Goal: Find specific page/section: Find specific page/section

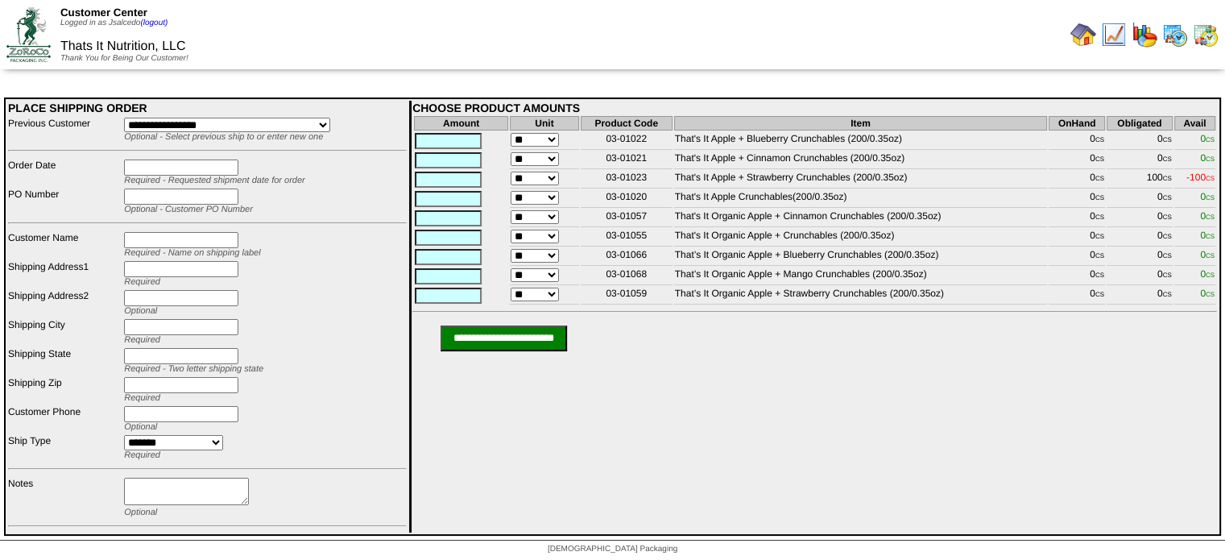
click at [1206, 41] on img at bounding box center [1206, 35] width 26 height 26
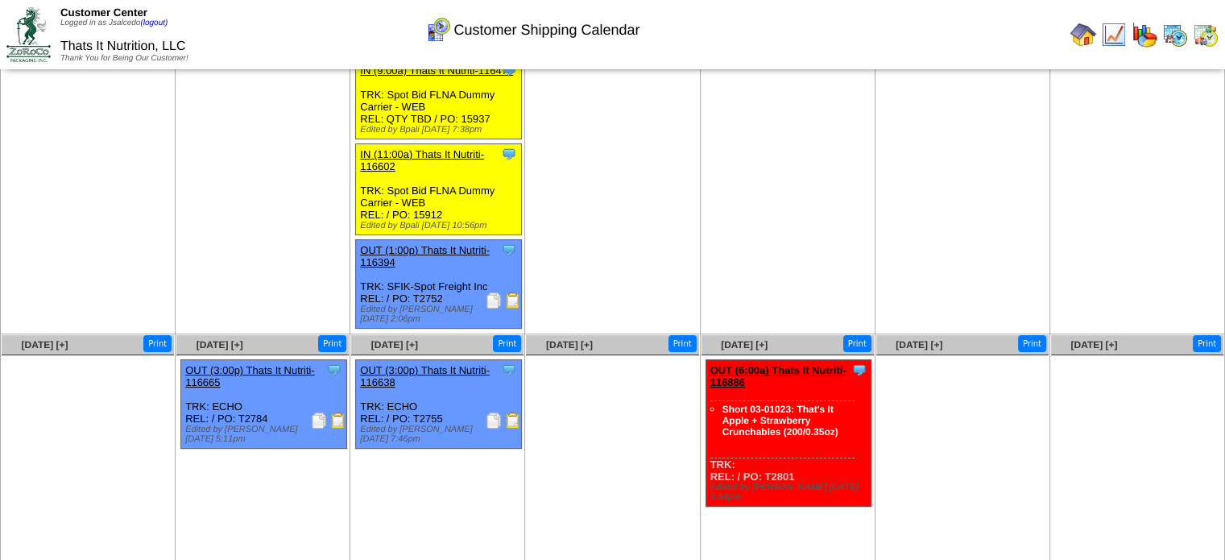
scroll to position [161, 0]
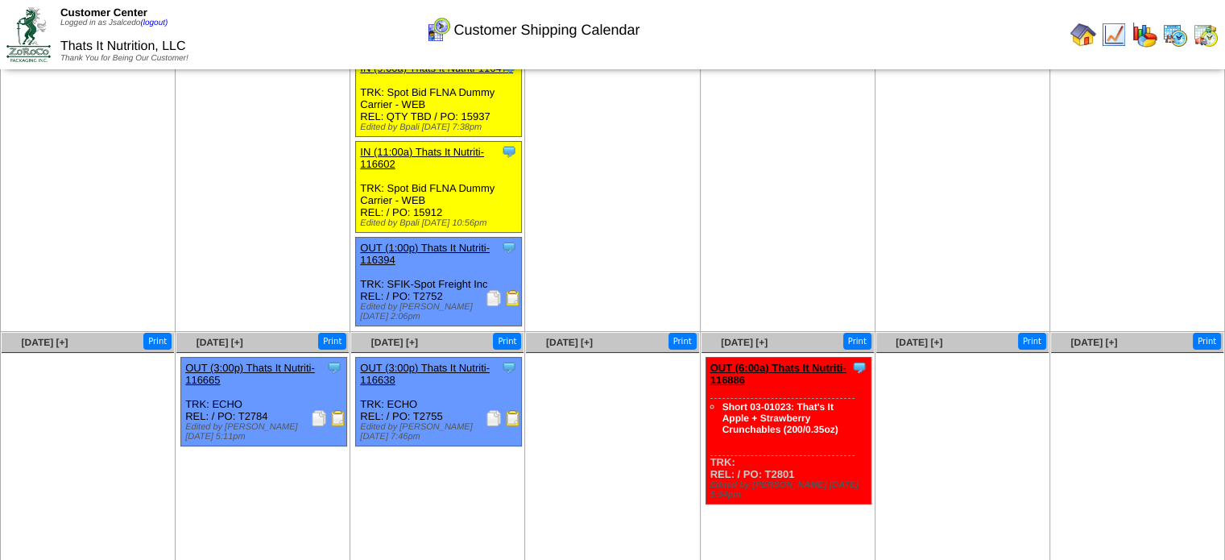
click at [507, 410] on img at bounding box center [513, 418] width 16 height 16
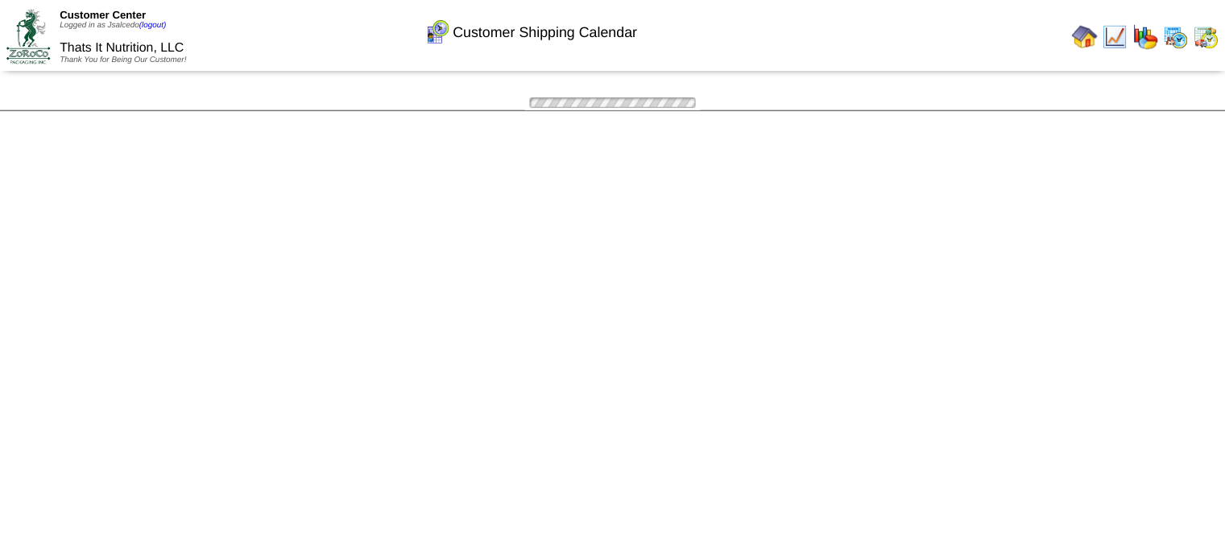
scroll to position [161, 0]
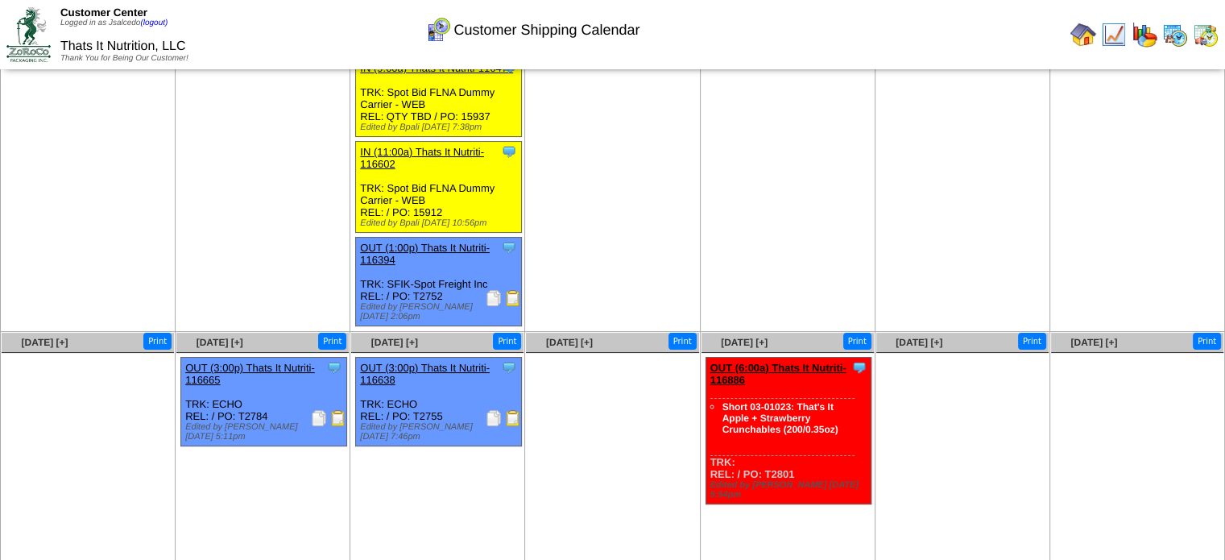
click at [1208, 35] on img at bounding box center [1206, 35] width 26 height 26
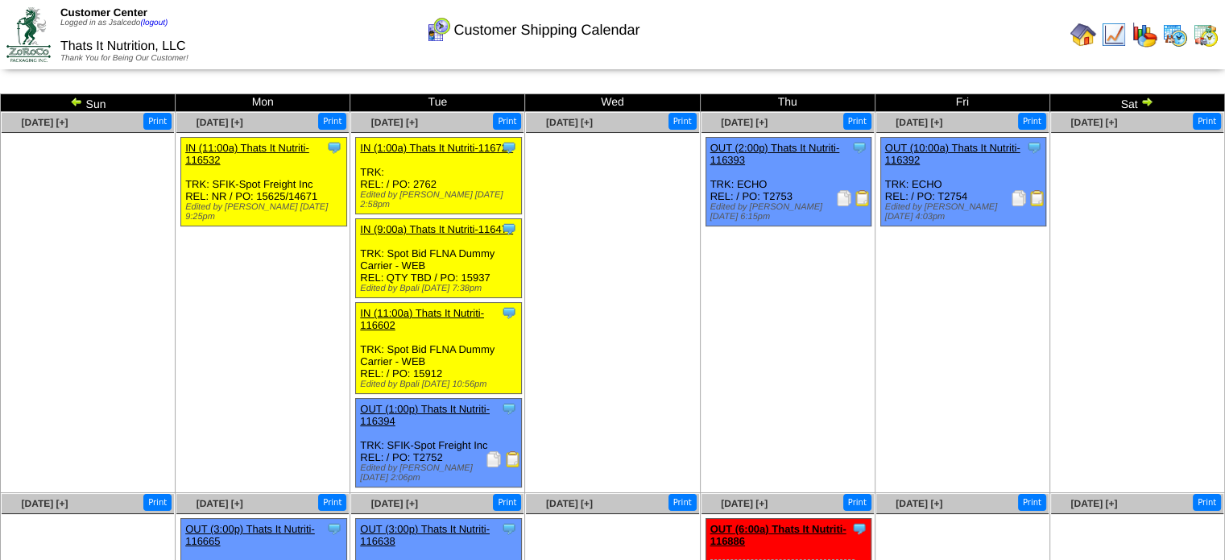
click at [1177, 35] on img at bounding box center [1176, 35] width 26 height 26
